Goal: Information Seeking & Learning: Learn about a topic

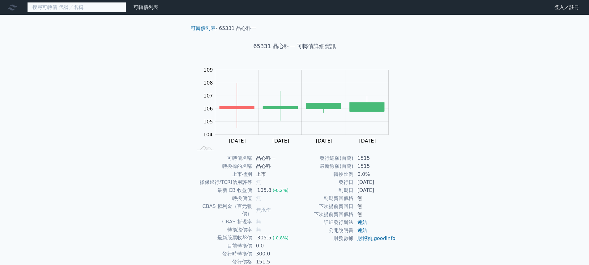
click at [98, 8] on input at bounding box center [76, 7] width 99 height 11
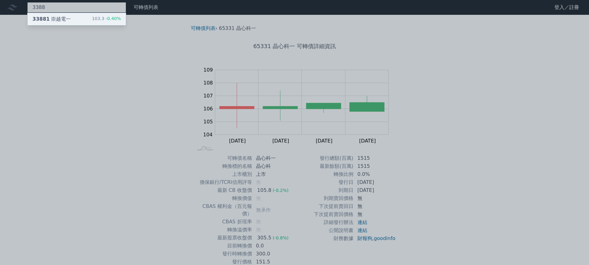
type input "3388"
click at [98, 15] on div "33881 崇越電一 103.3 -0.40%" at bounding box center [77, 19] width 98 height 12
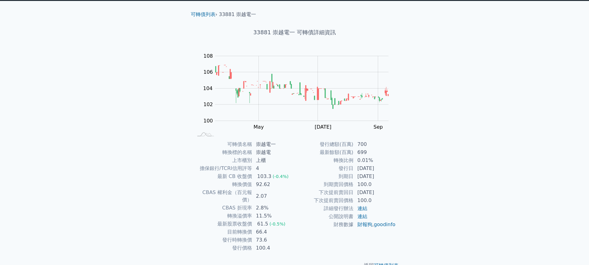
scroll to position [21, 0]
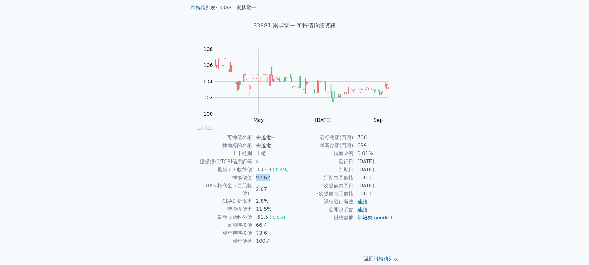
drag, startPoint x: 285, startPoint y: 179, endPoint x: 252, endPoint y: 177, distance: 33.1
click at [252, 177] on tr "轉換價值 92.62" at bounding box center [243, 178] width 101 height 8
click at [298, 188] on td "下次提前賣回日" at bounding box center [324, 186] width 59 height 8
drag, startPoint x: 278, startPoint y: 221, endPoint x: 253, endPoint y: 218, distance: 25.2
click at [253, 222] on td "66.4" at bounding box center [273, 226] width 42 height 8
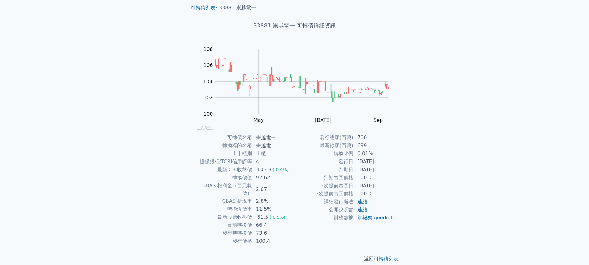
click at [292, 230] on td "73.6" at bounding box center [273, 234] width 42 height 8
drag, startPoint x: 281, startPoint y: 229, endPoint x: 252, endPoint y: 226, distance: 29.8
click at [252, 230] on tr "發行時轉換價 73.6" at bounding box center [243, 234] width 101 height 8
click at [303, 230] on div "發行總額(百萬) 700 最新餘額(百萬) 699 轉換比例 0.01% 發行日 [DATE] 到期日 [DATE] 到期賣回價格 100.0 下次提前賣回日…" at bounding box center [345, 190] width 101 height 112
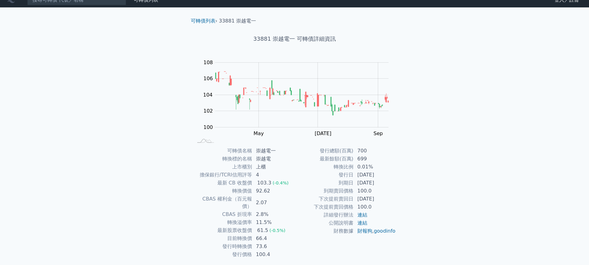
scroll to position [0, 0]
